Goal: Navigation & Orientation: Find specific page/section

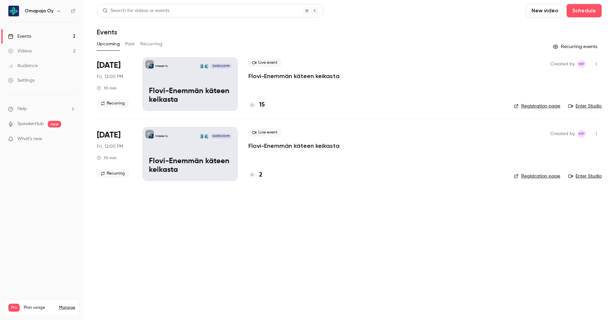
click at [263, 106] on h4 "15" at bounding box center [262, 105] width 6 height 9
click at [262, 175] on h4 "2" at bounding box center [260, 175] width 3 height 9
click at [31, 52] on div "Videos" at bounding box center [20, 51] width 24 height 7
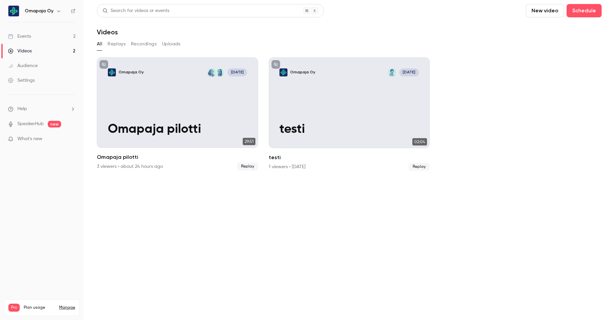
click at [32, 37] on link "Events 2" at bounding box center [42, 36] width 84 height 15
